Goal: Navigation & Orientation: Go to known website

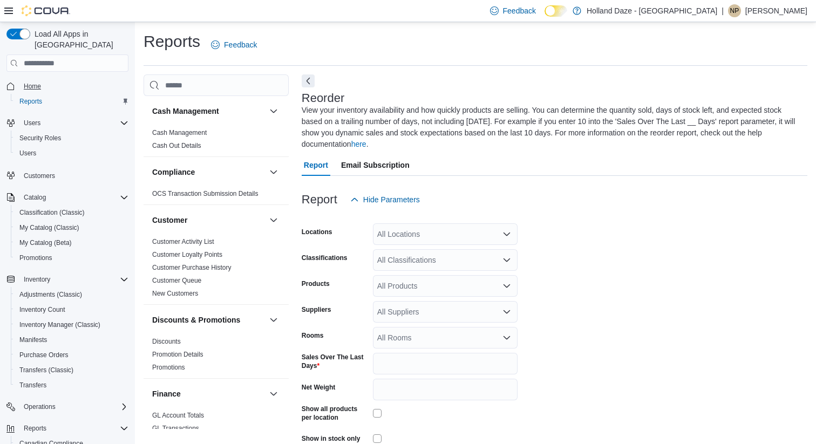
scroll to position [52, 0]
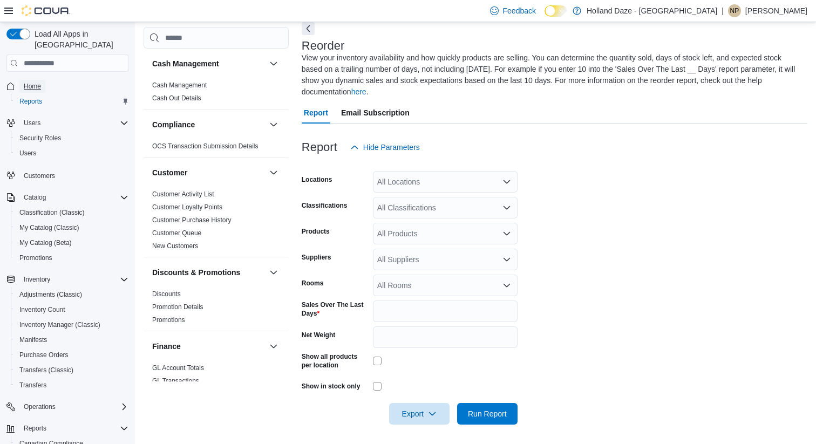
click at [30, 82] on span "Home" at bounding box center [32, 86] width 17 height 9
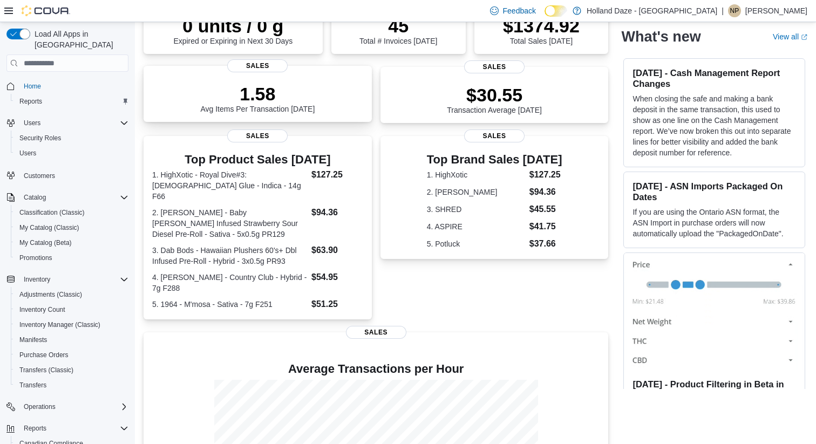
scroll to position [207, 0]
